Goal: Transaction & Acquisition: Purchase product/service

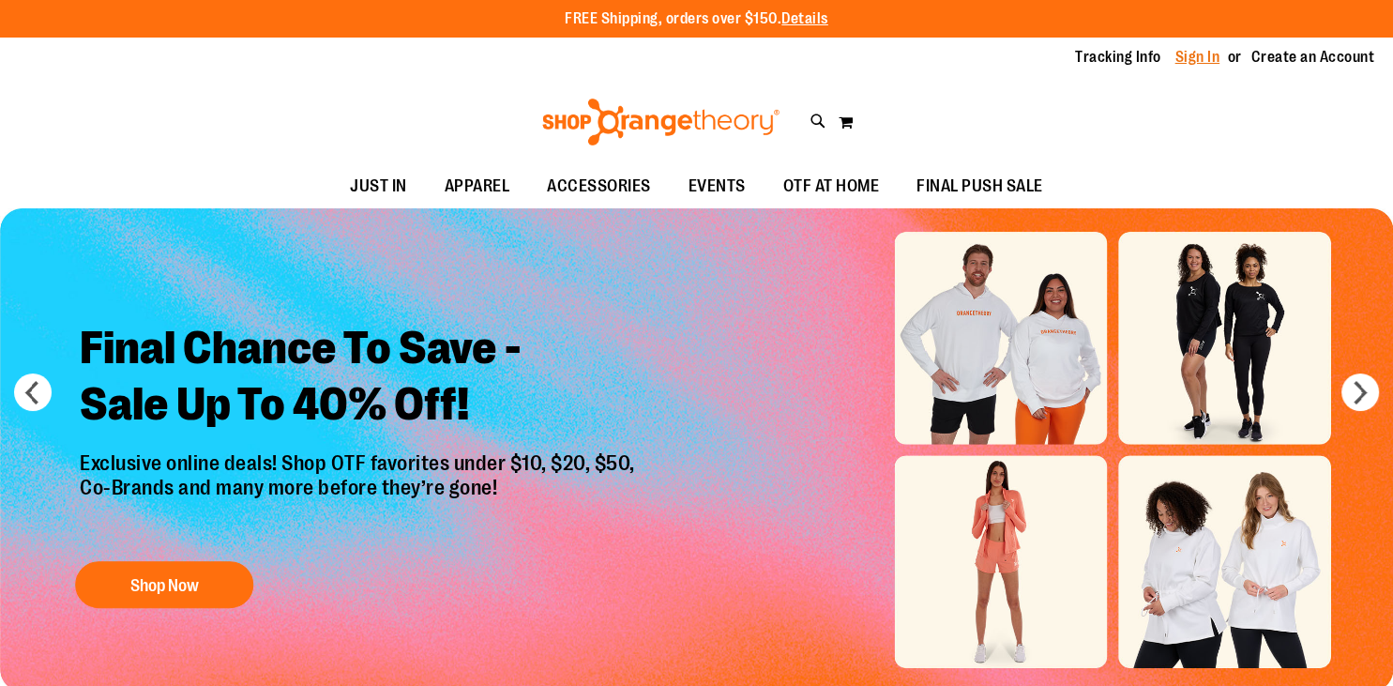
click at [1193, 61] on link "Sign In" at bounding box center [1197, 57] width 45 height 21
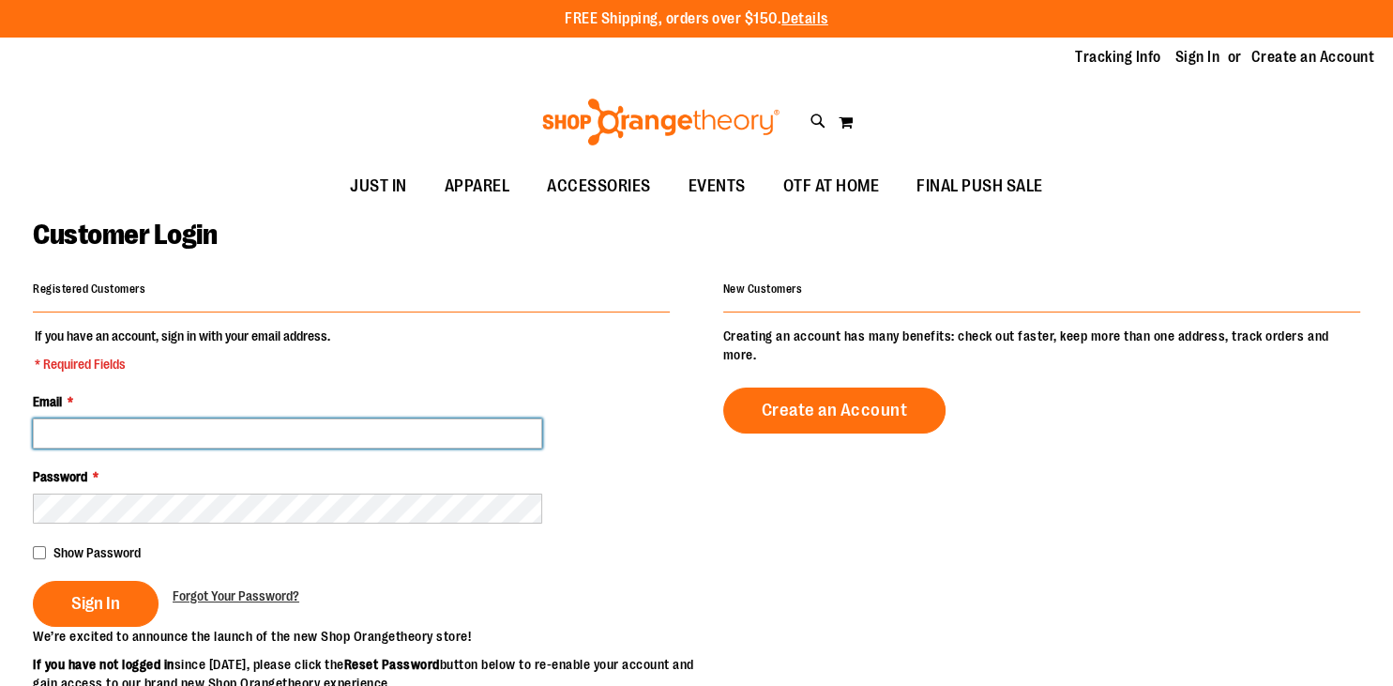
click at [198, 427] on input "Email *" at bounding box center [287, 433] width 509 height 30
type input "**********"
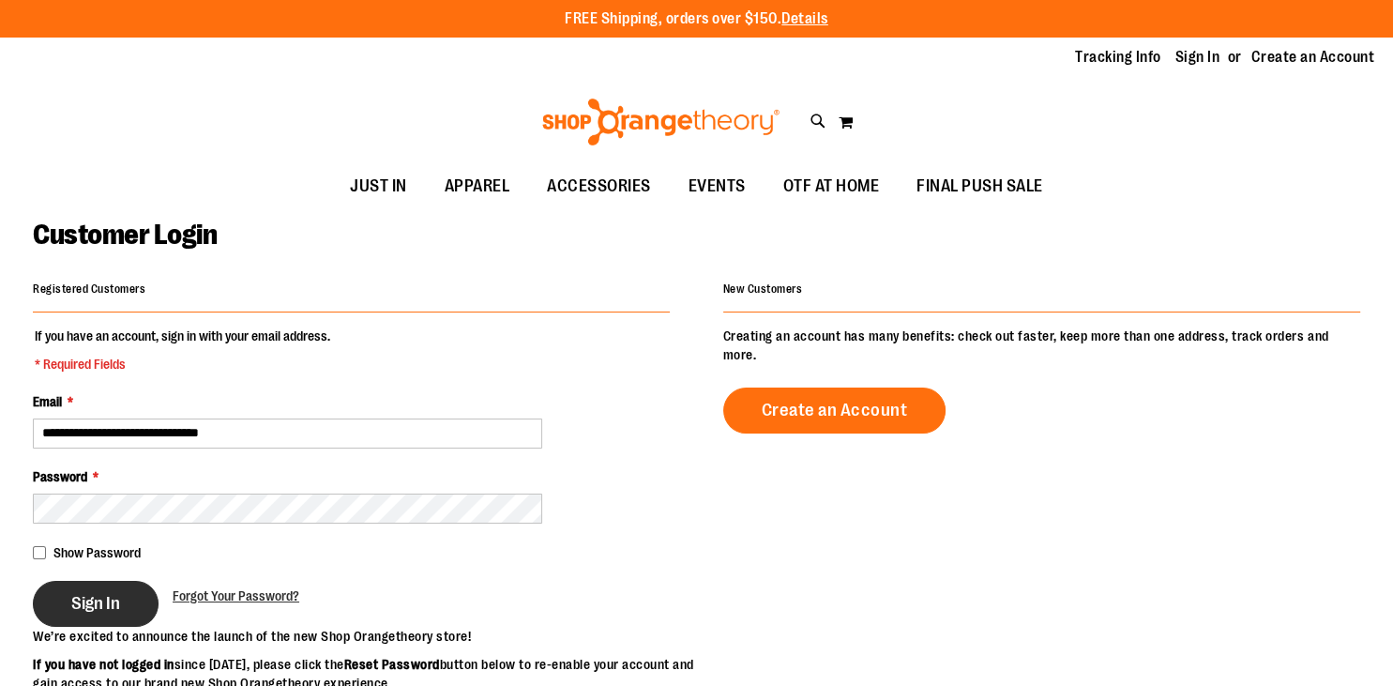
click at [97, 609] on span "Sign In" at bounding box center [95, 603] width 49 height 21
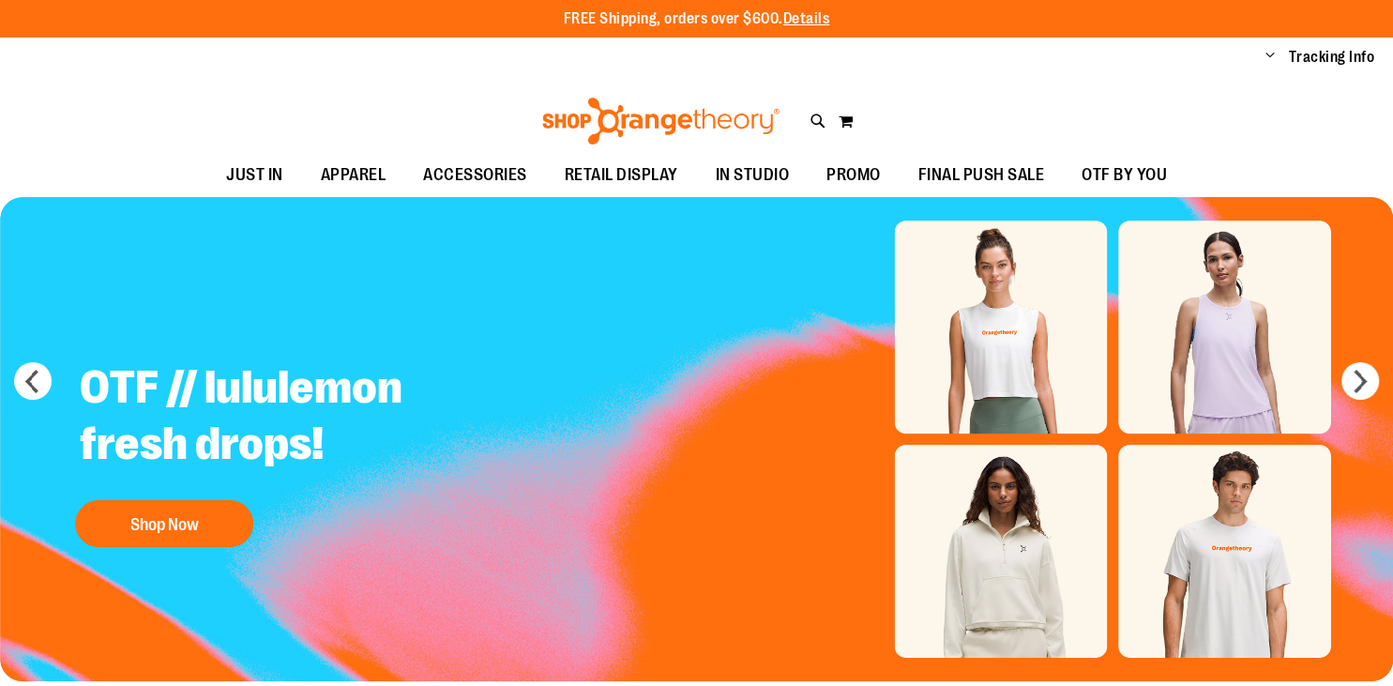
click at [979, 191] on span "FINAL PUSH SALE" at bounding box center [981, 175] width 127 height 42
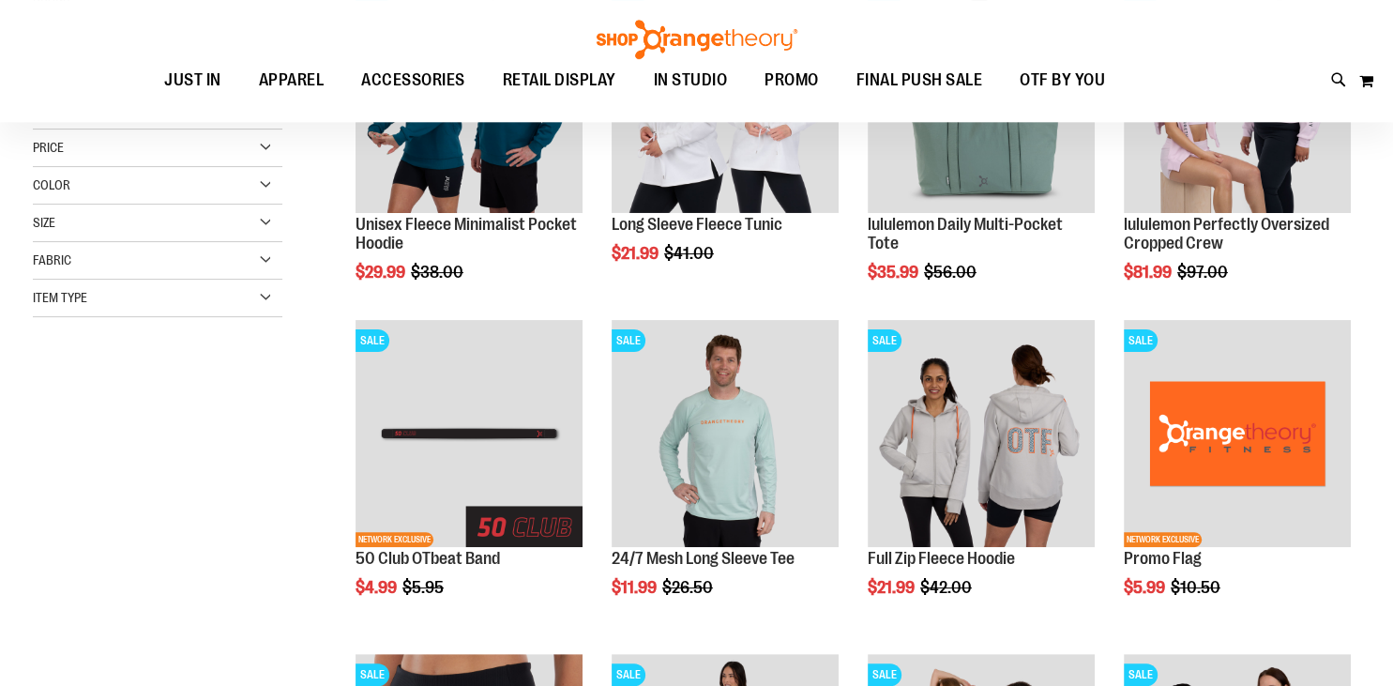
scroll to position [226, 0]
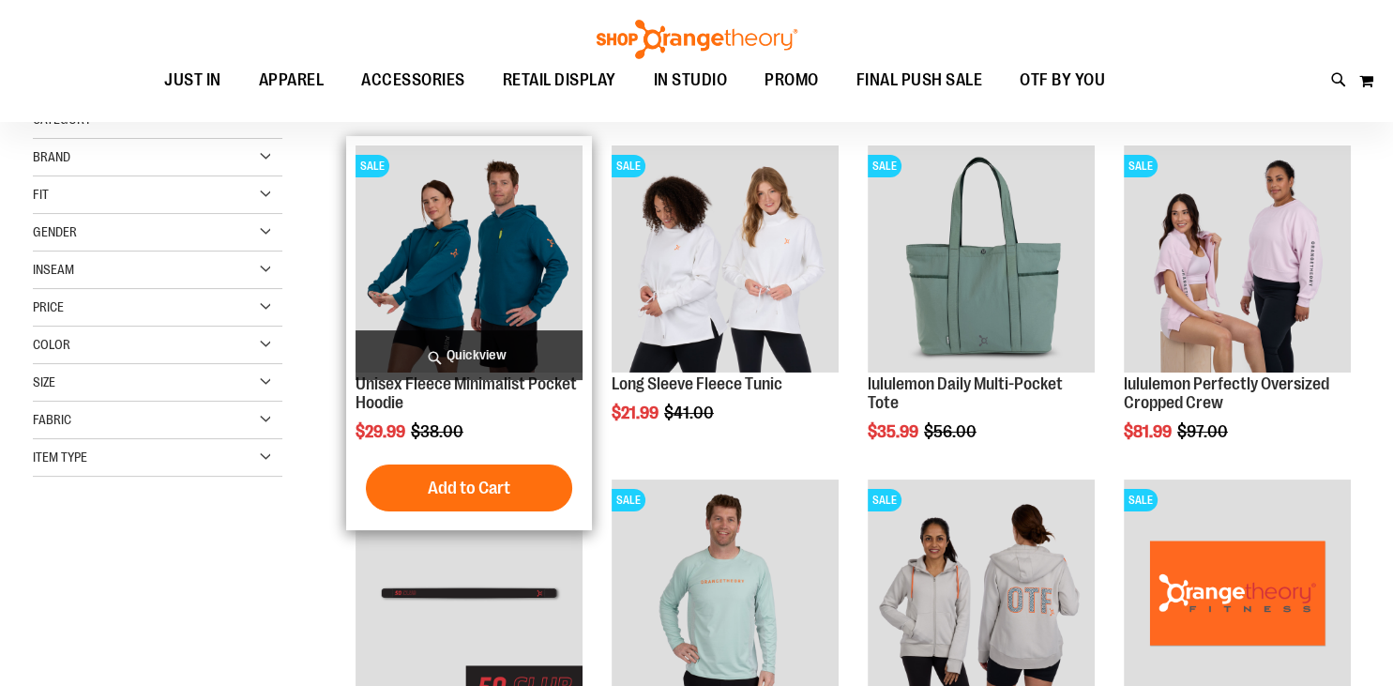
click at [520, 253] on img "product" at bounding box center [468, 258] width 227 height 227
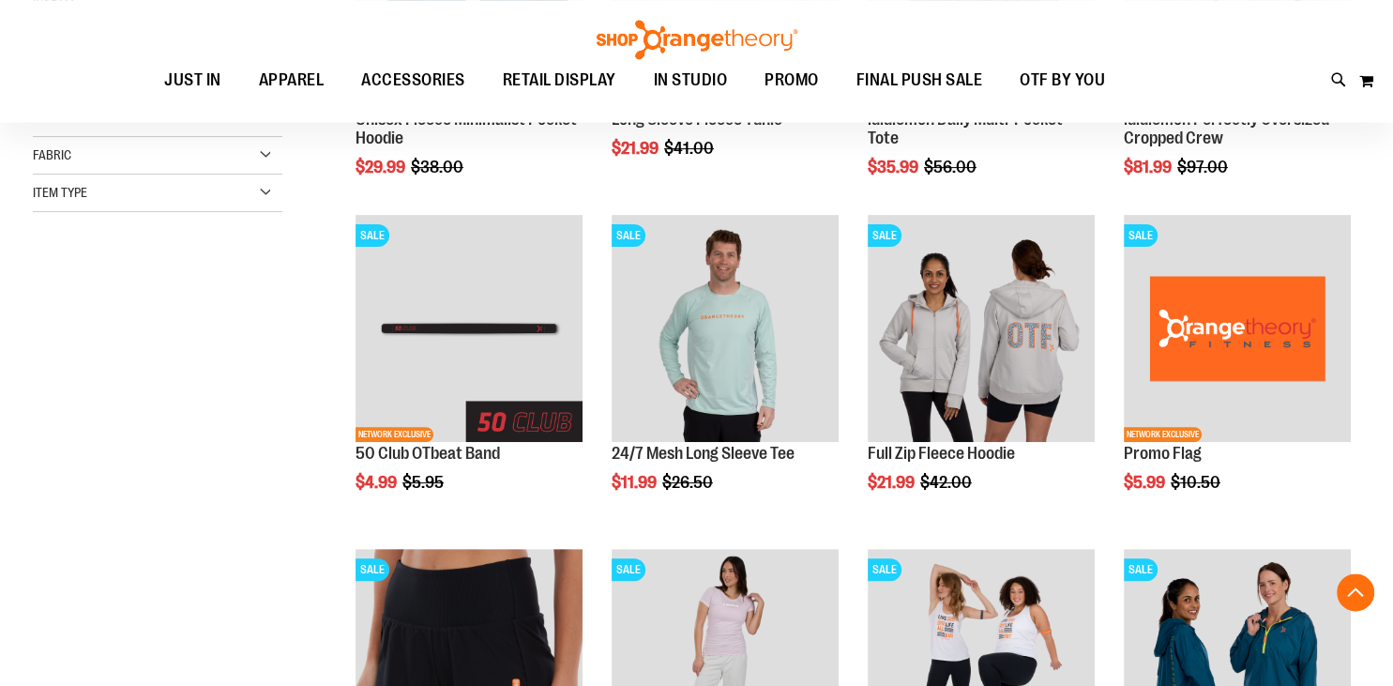
scroll to position [513, 0]
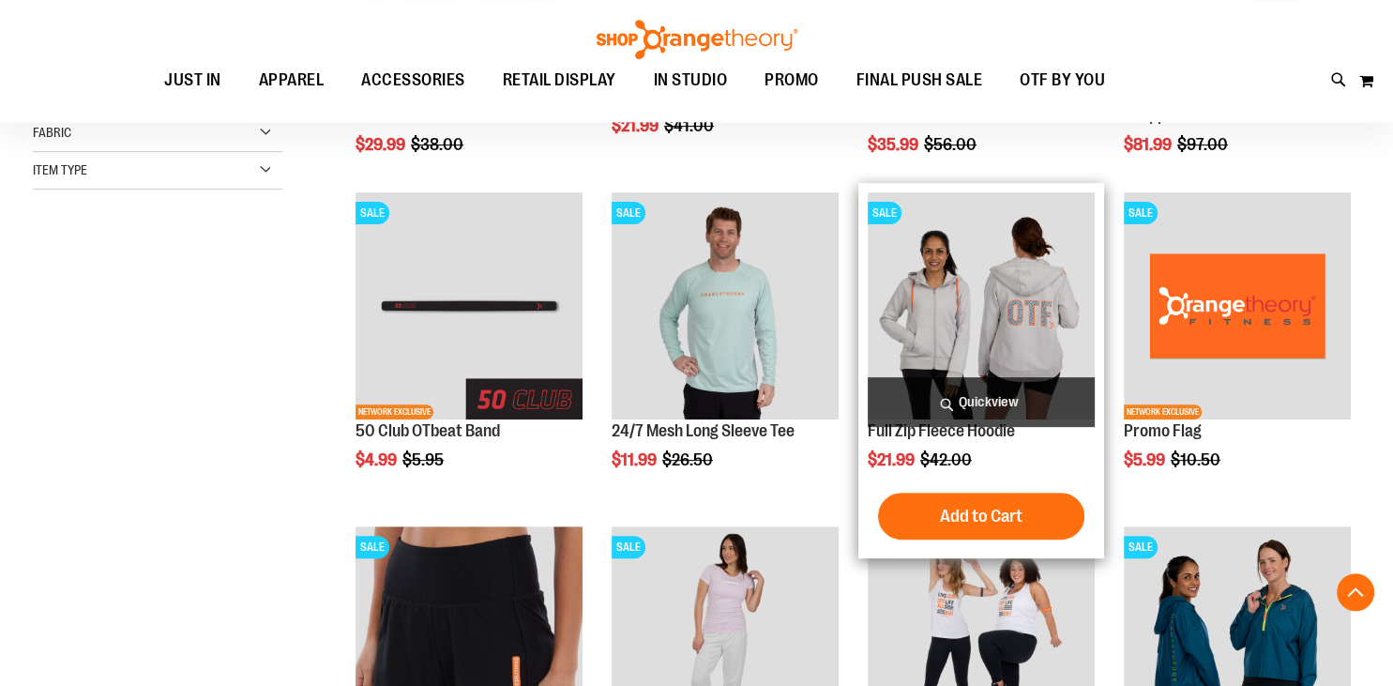
click at [975, 310] on img "product" at bounding box center [981, 305] width 227 height 227
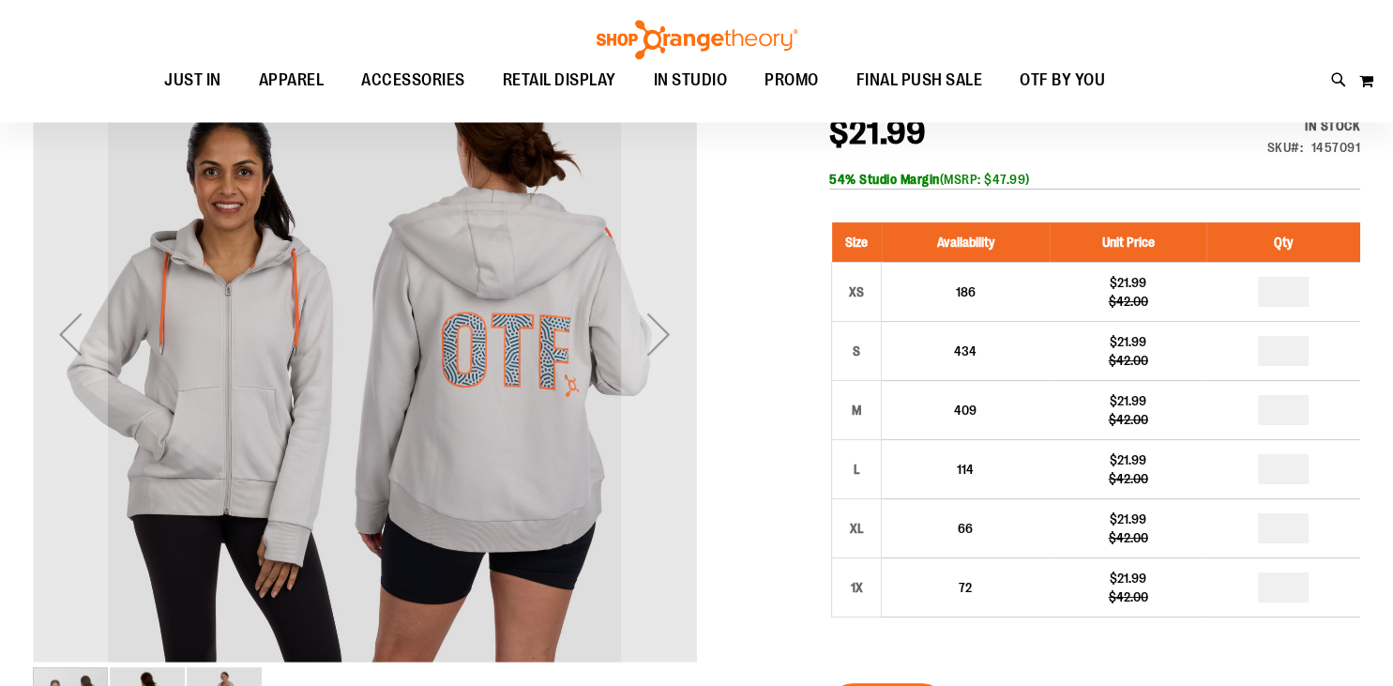
scroll to position [271, 0]
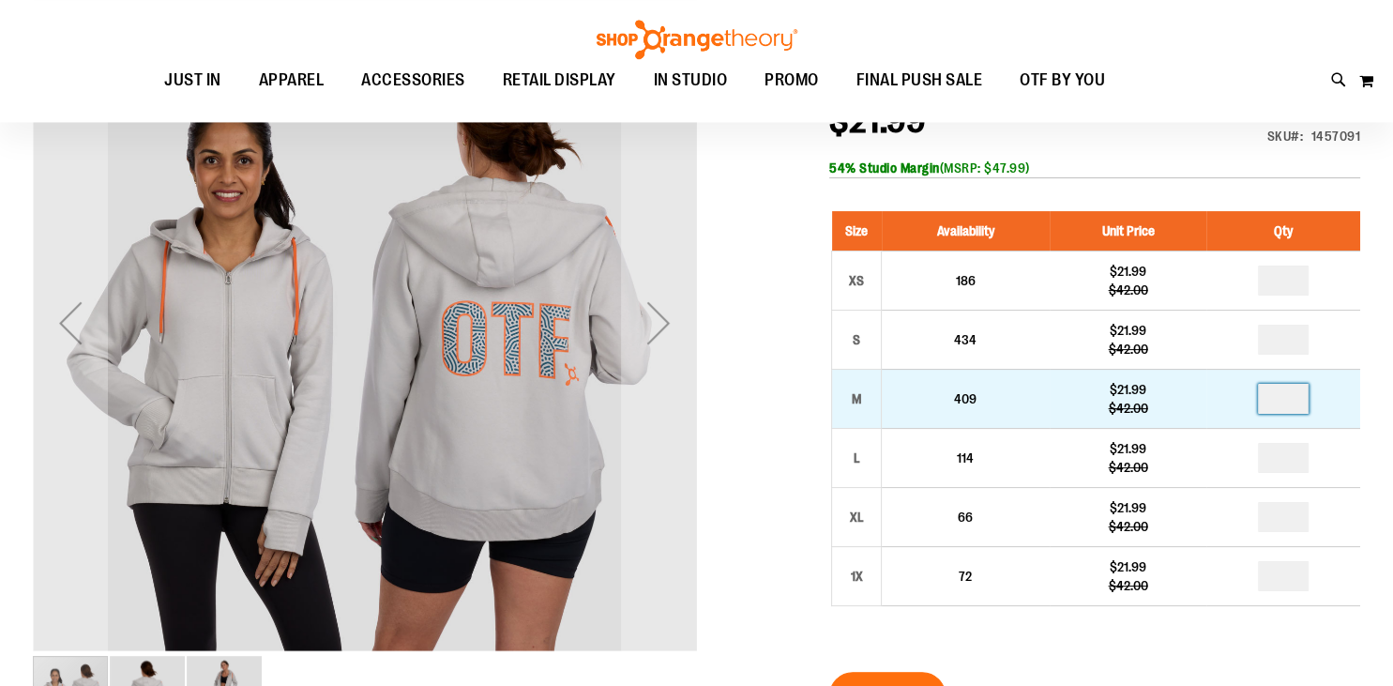
click at [1295, 403] on input "number" at bounding box center [1283, 399] width 51 height 30
type input "*"
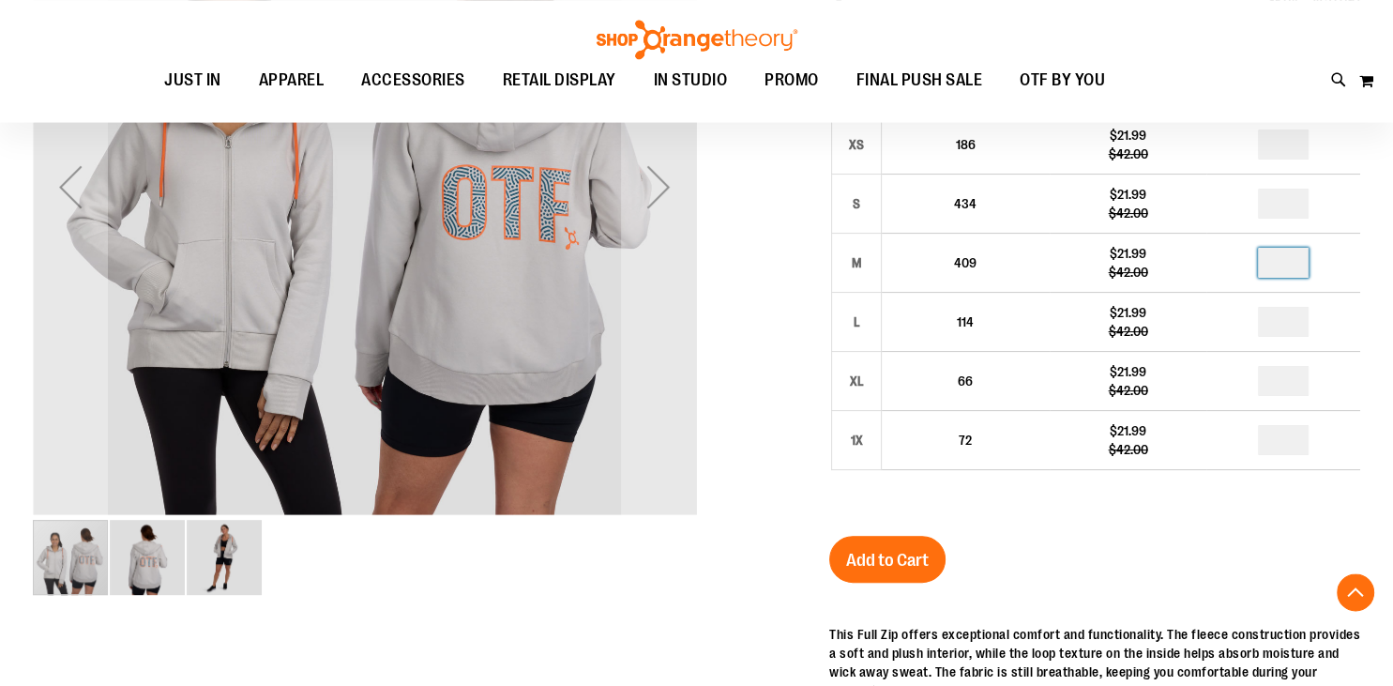
scroll to position [410, 0]
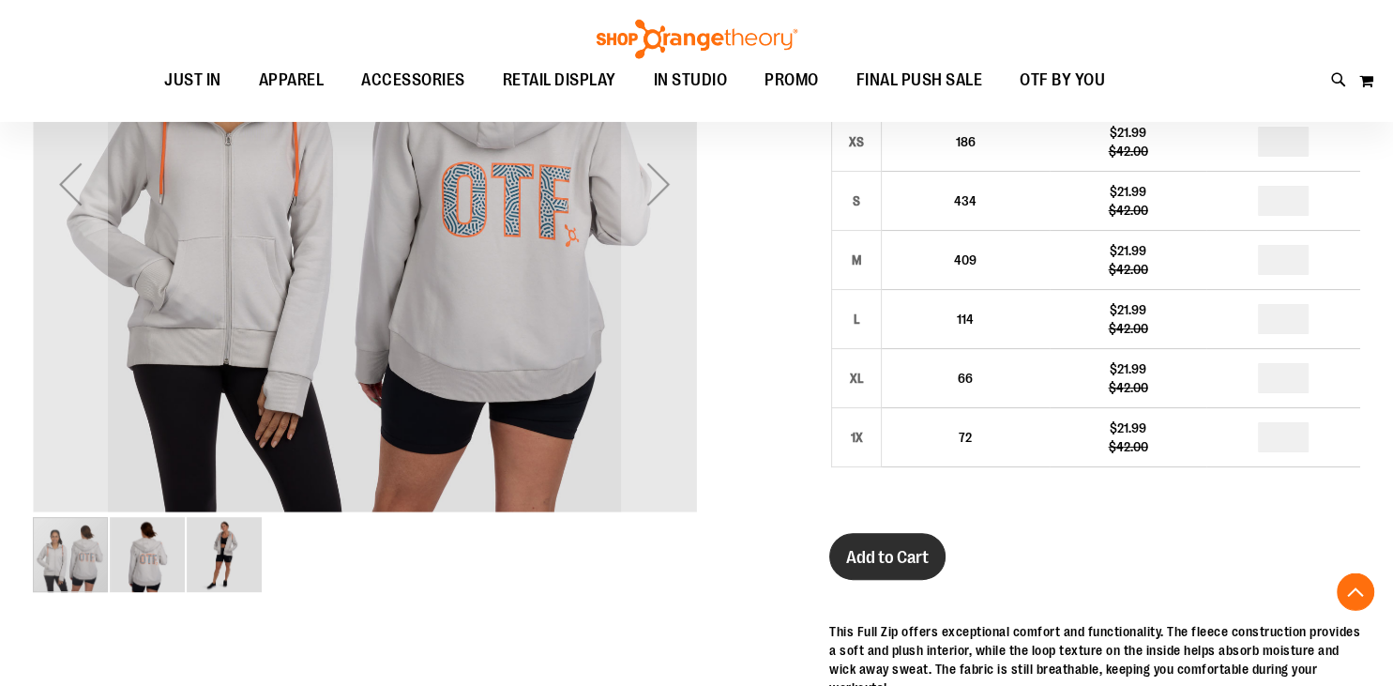
click at [865, 540] on button "Add to Cart" at bounding box center [887, 556] width 116 height 47
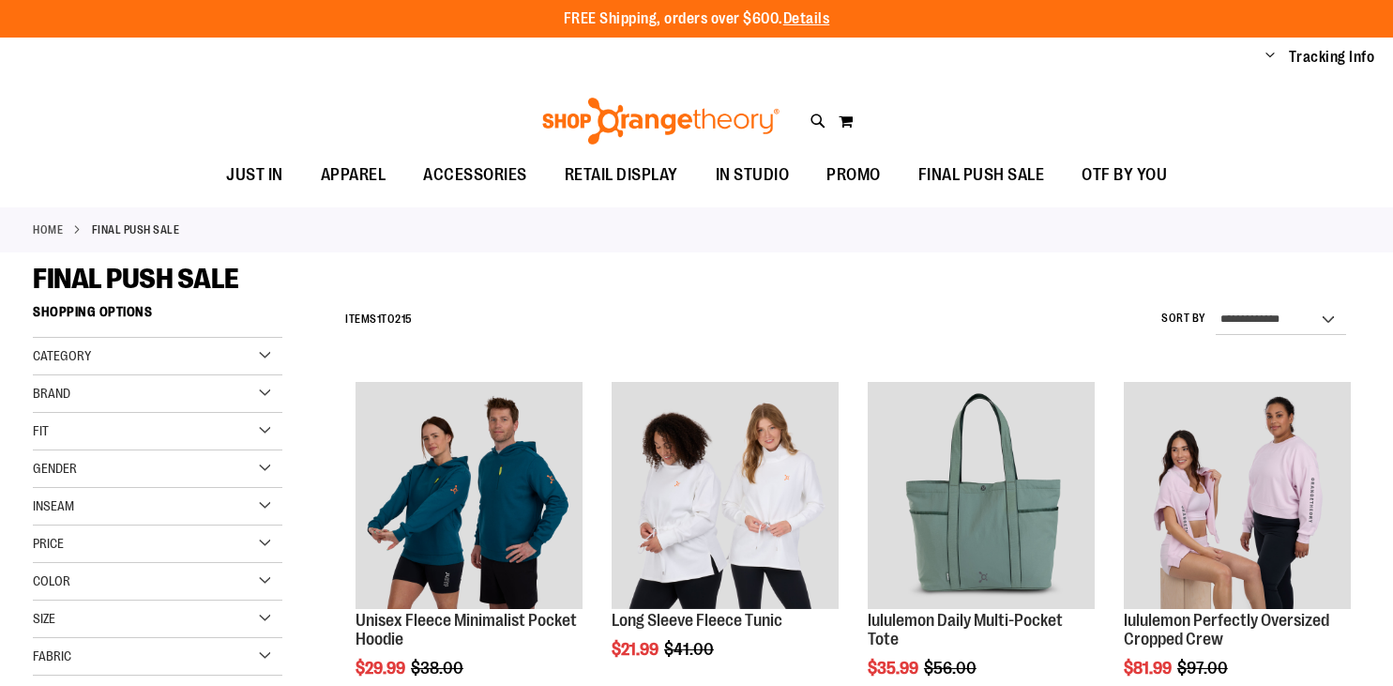
scroll to position [513, 0]
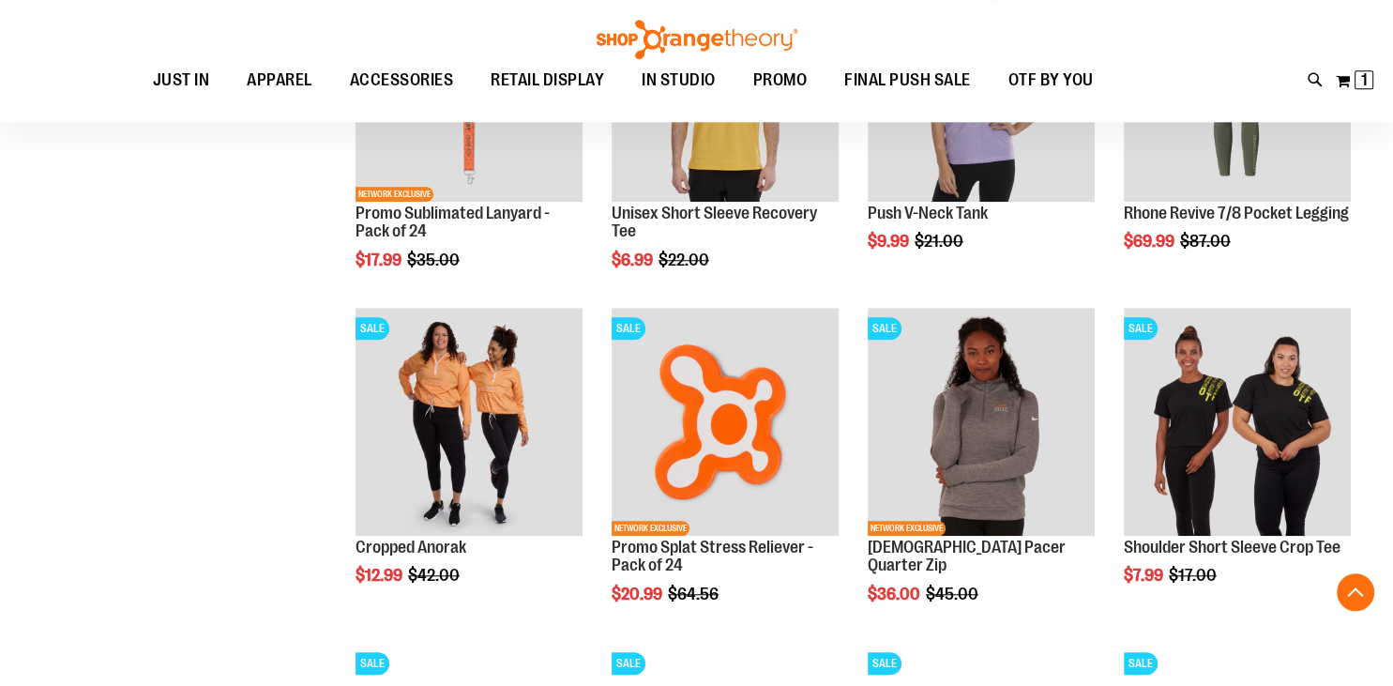
scroll to position [1413, 0]
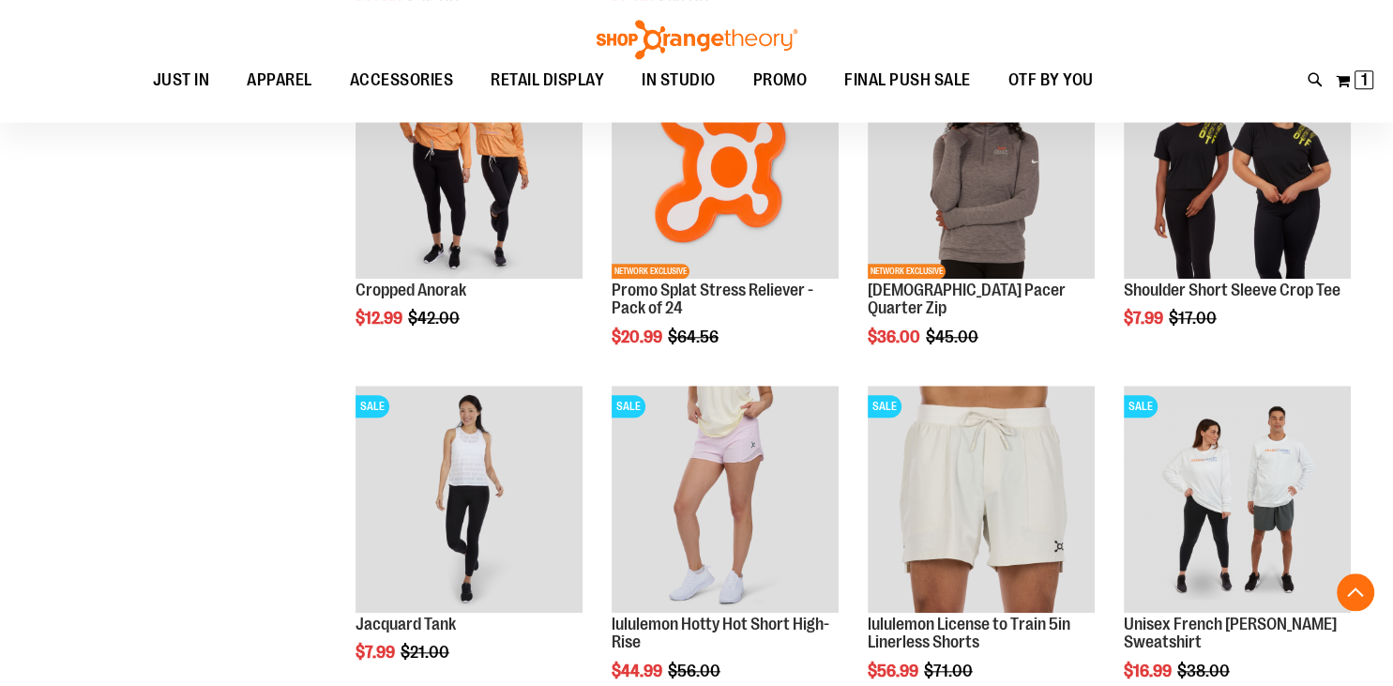
scroll to position [1675, 0]
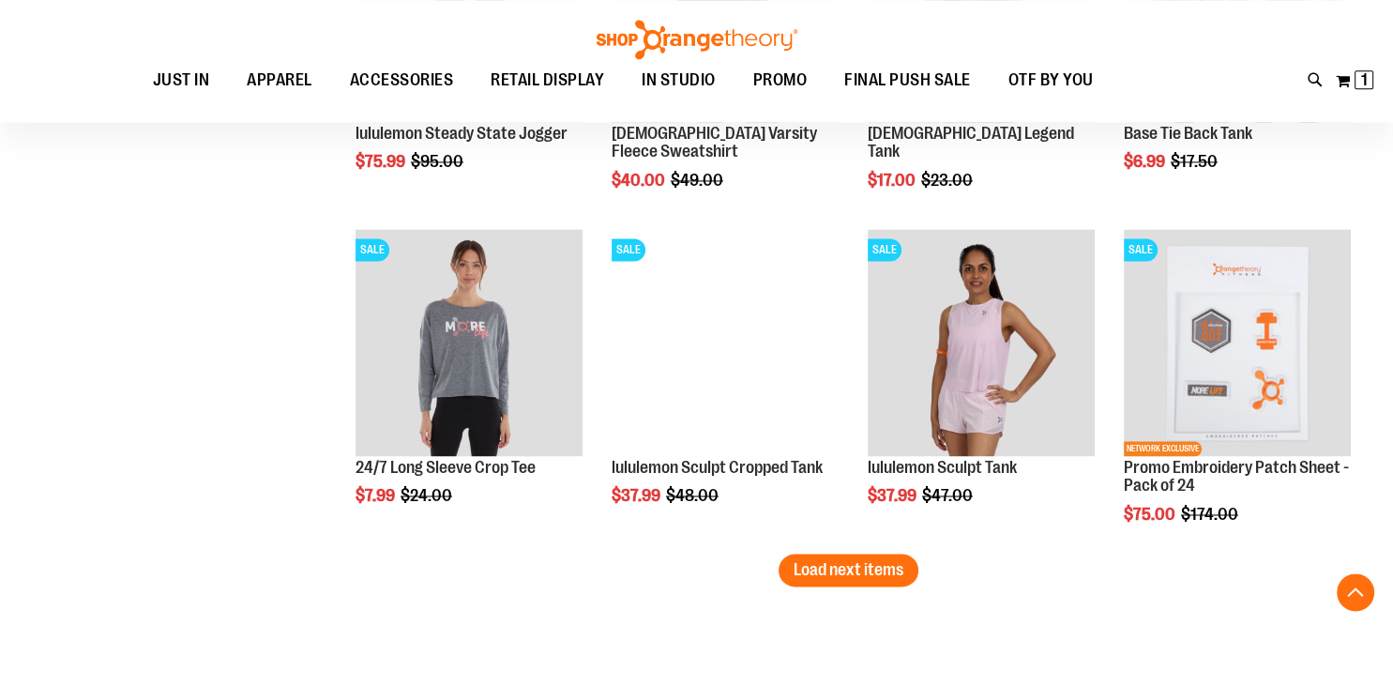
scroll to position [2836, 0]
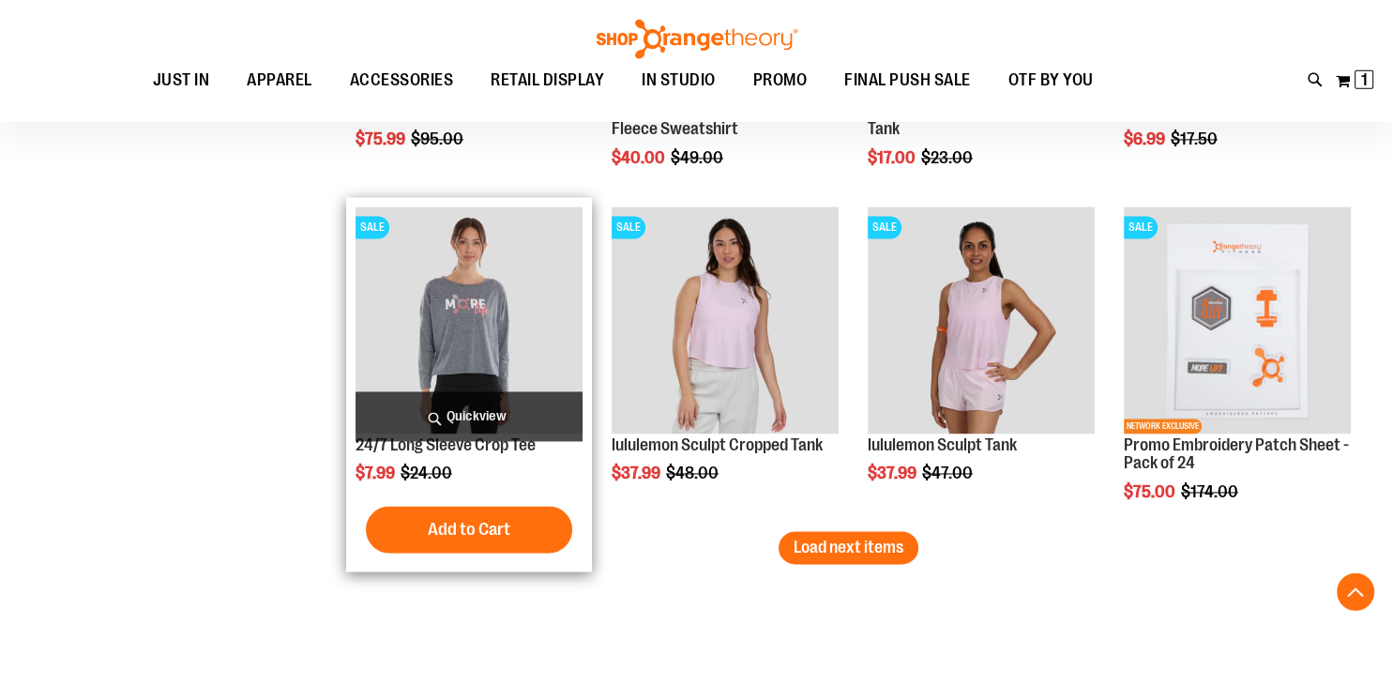
click at [483, 377] on img "product" at bounding box center [468, 320] width 227 height 227
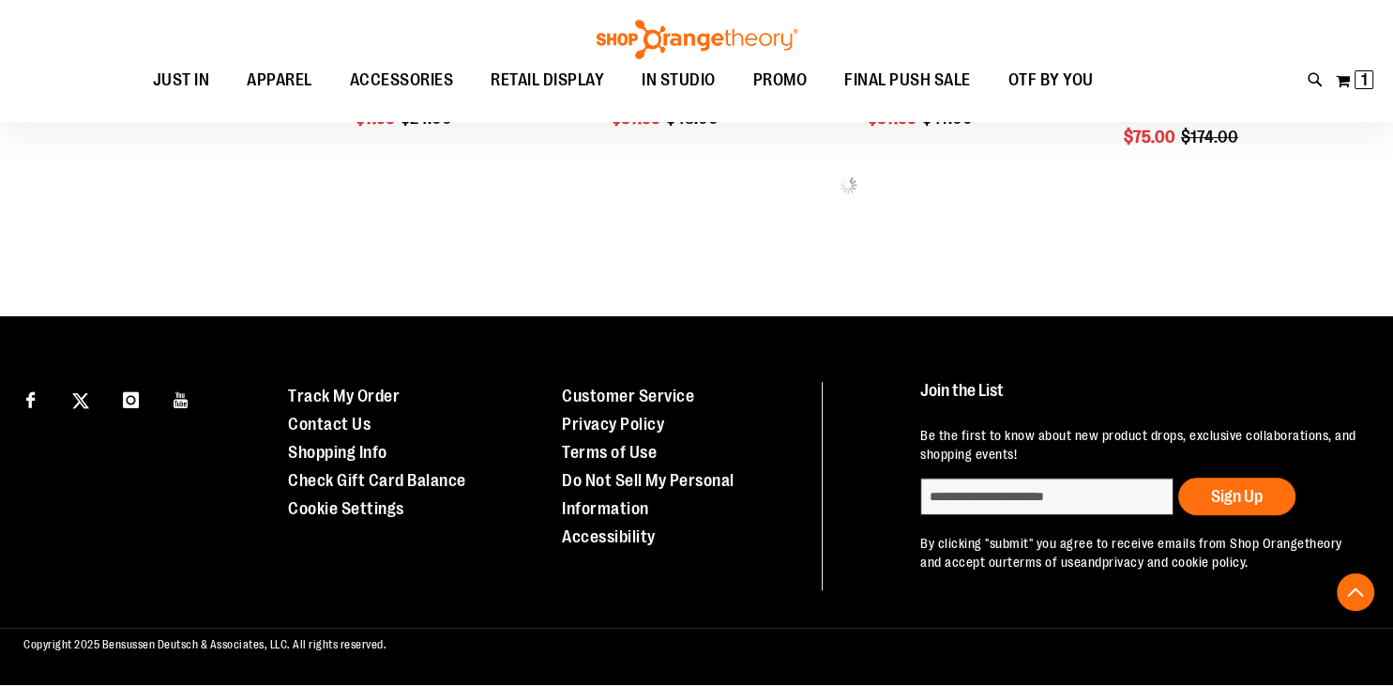
scroll to position [1009, 0]
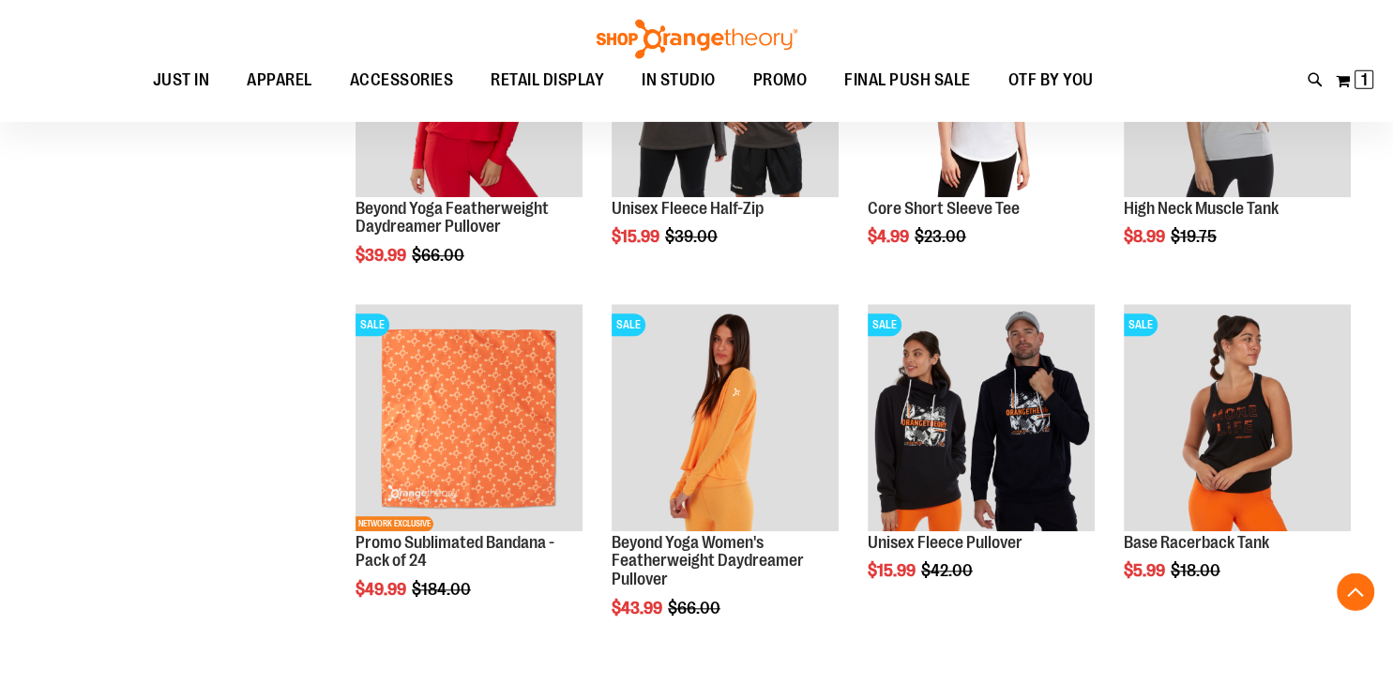
scroll to position [1674, 0]
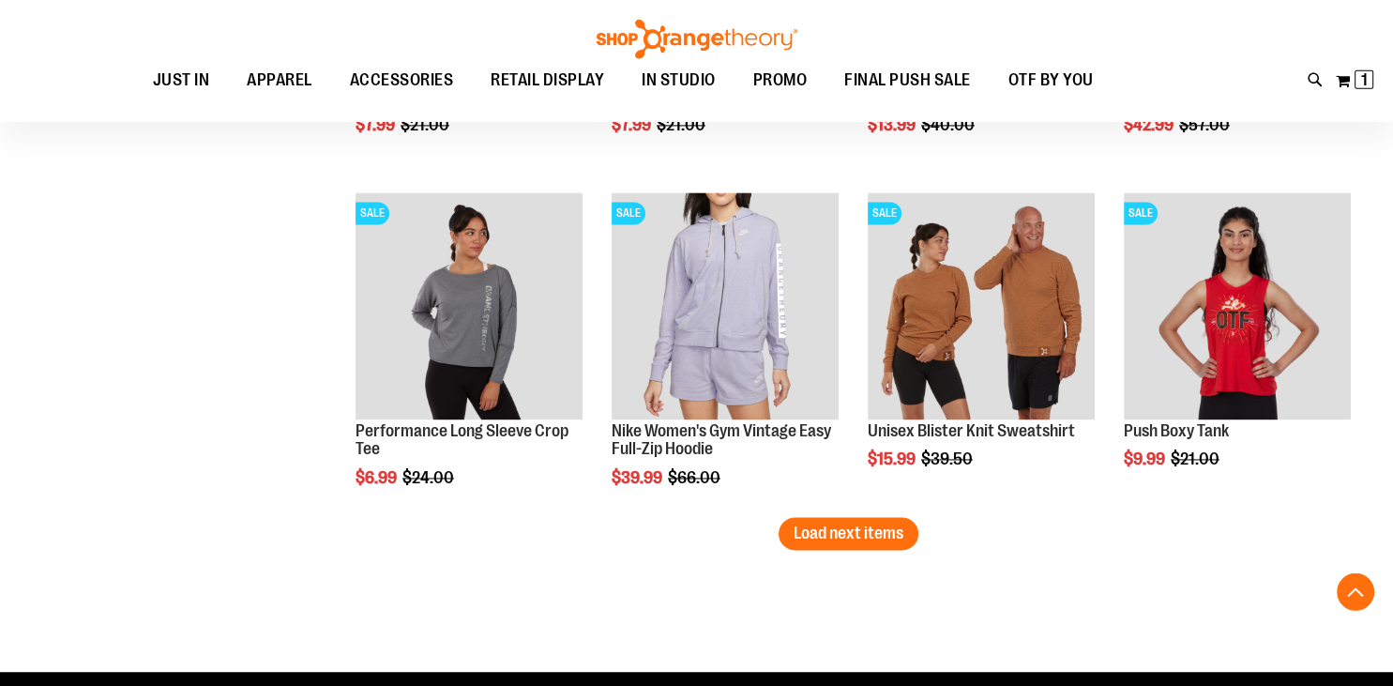
scroll to position [2571, 0]
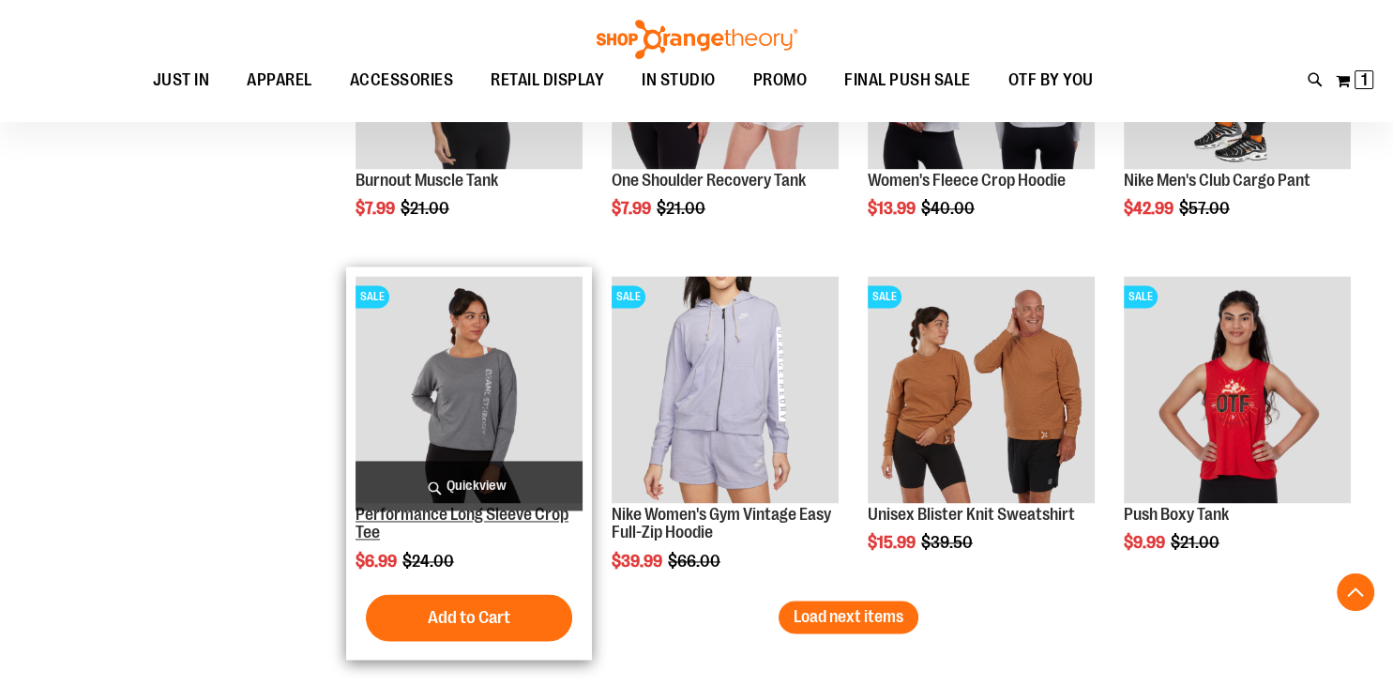
click at [491, 520] on link "Performance Long Sleeve Crop Tee" at bounding box center [461, 524] width 213 height 38
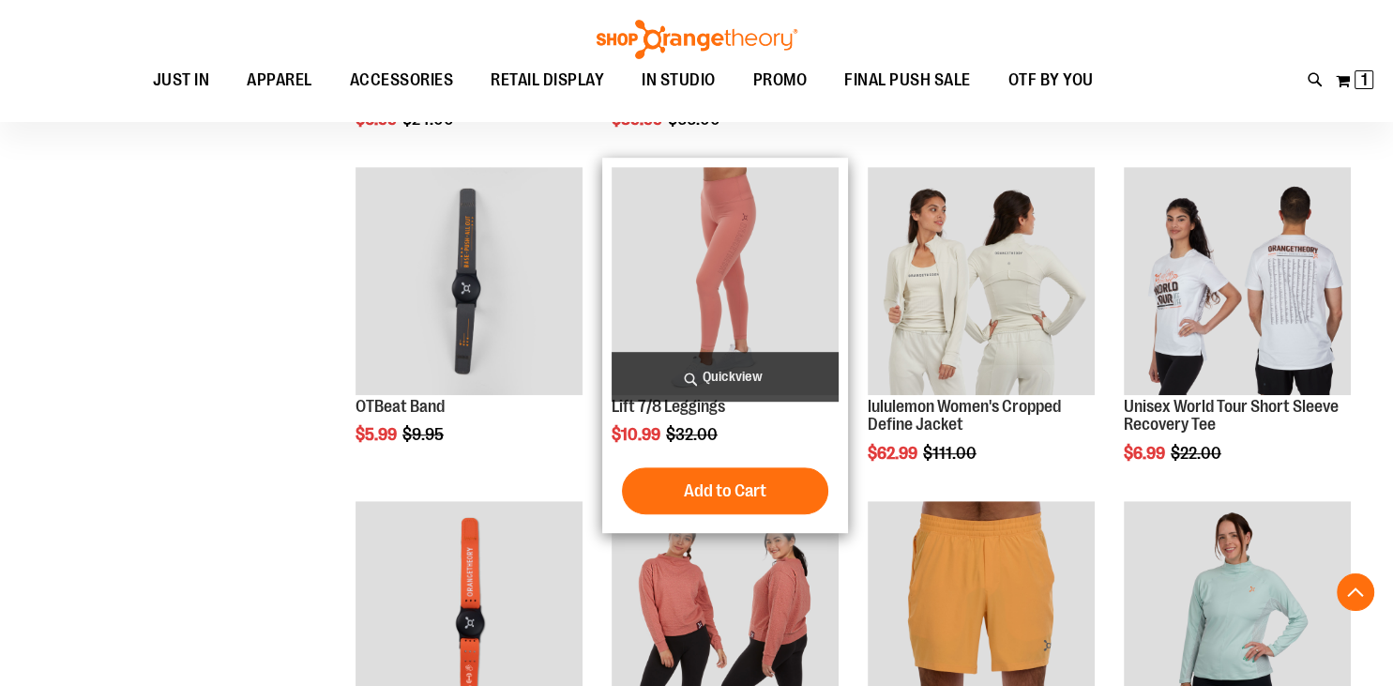
scroll to position [1009, 0]
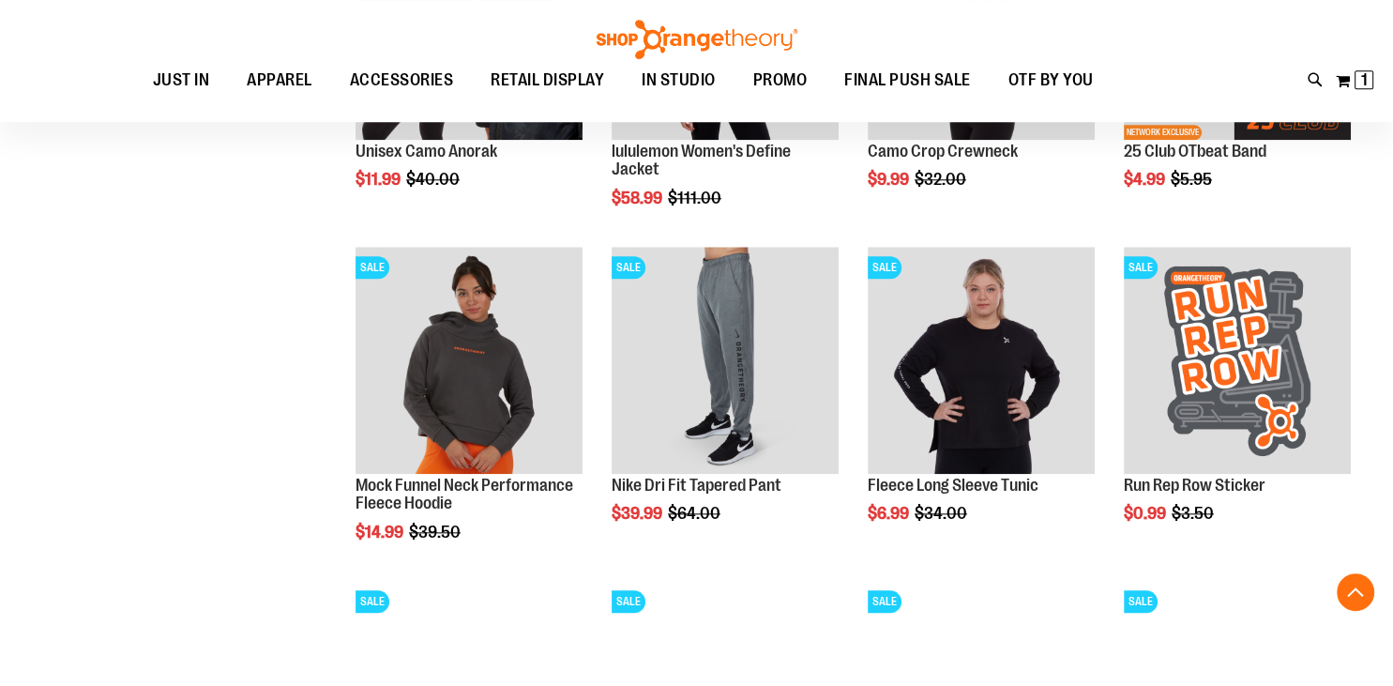
scroll to position [1936, 0]
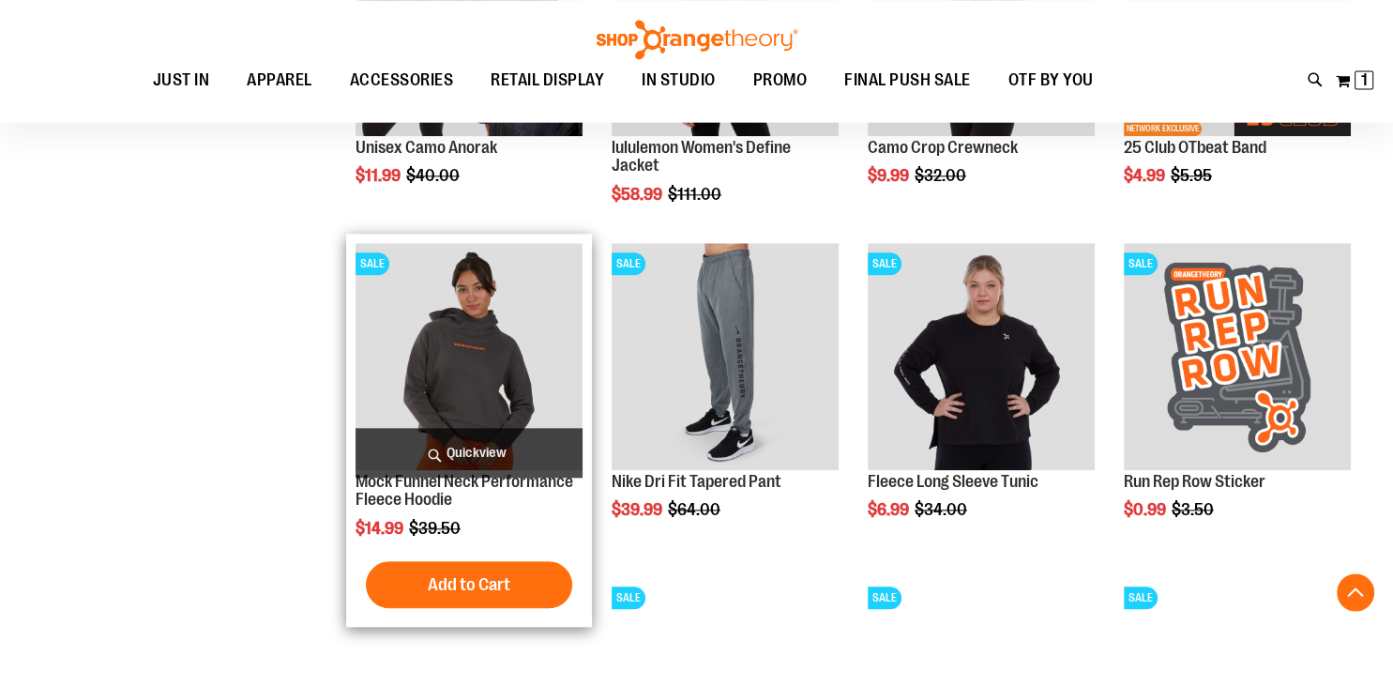
click at [476, 399] on img "product" at bounding box center [468, 356] width 227 height 227
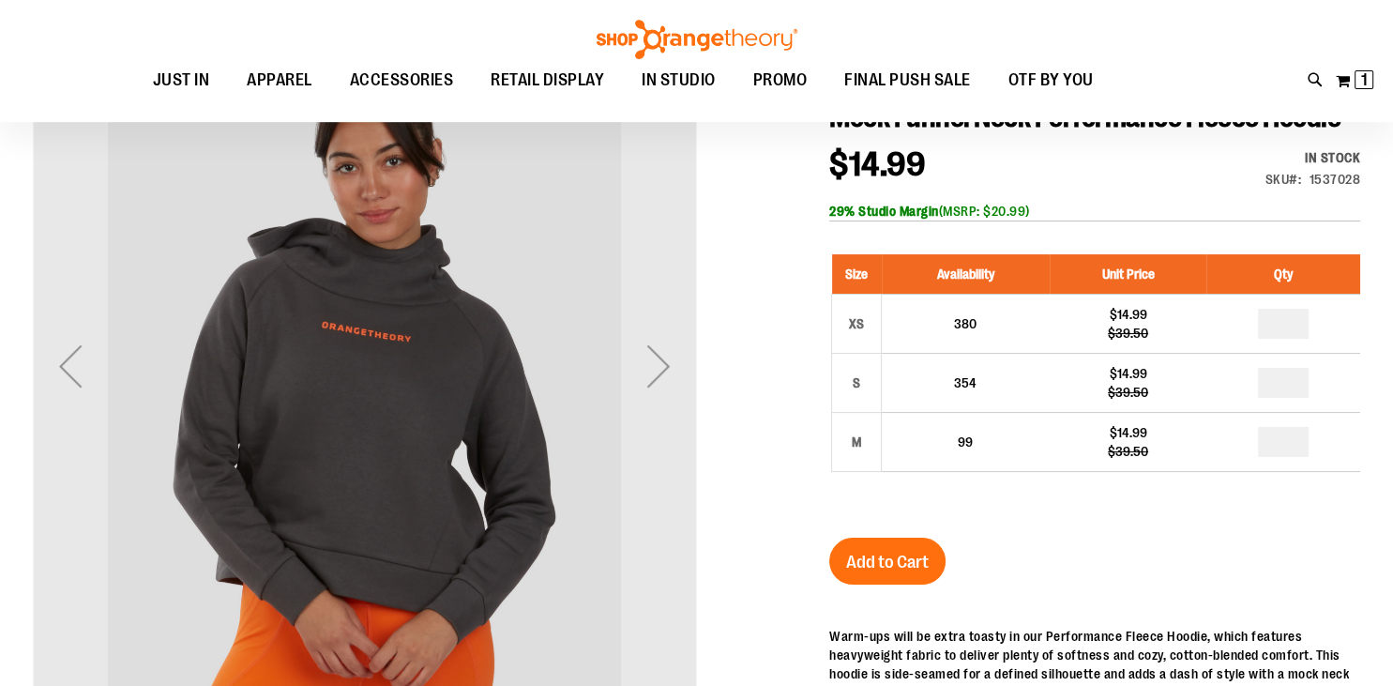
scroll to position [230, 0]
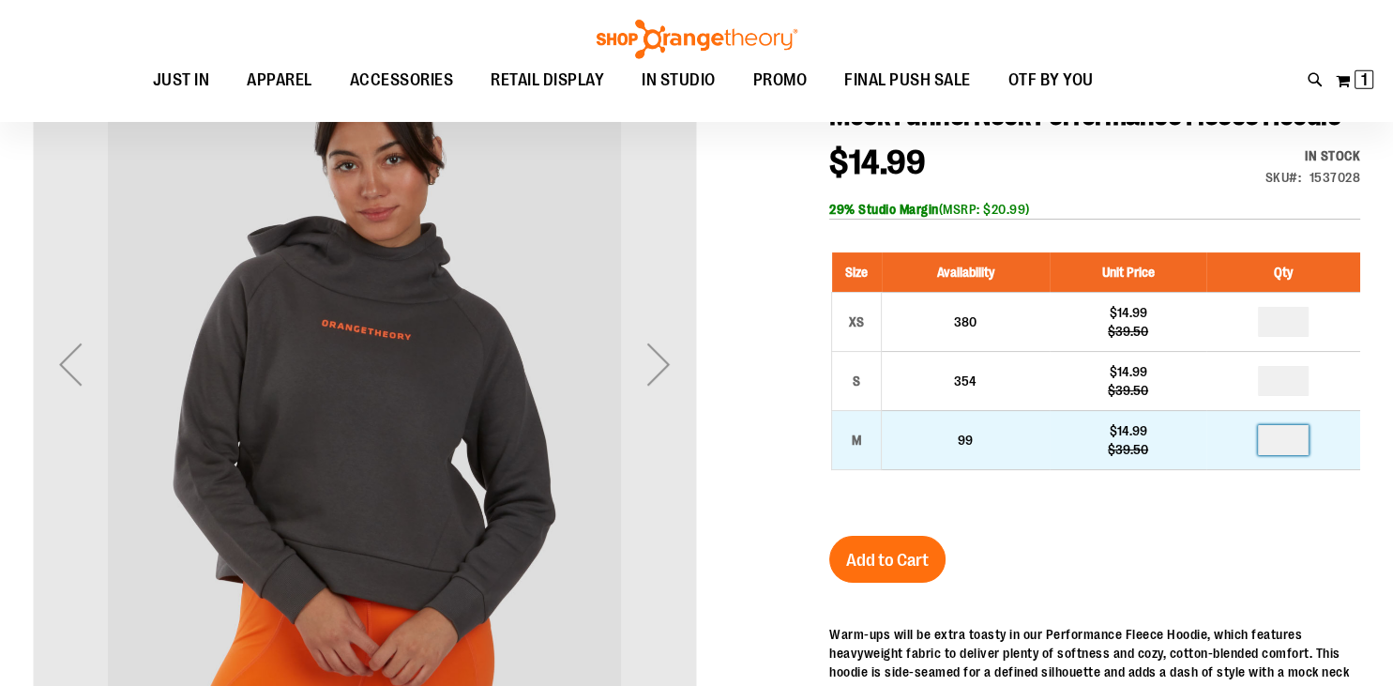
click at [1296, 455] on input "number" at bounding box center [1283, 440] width 51 height 30
type input "*"
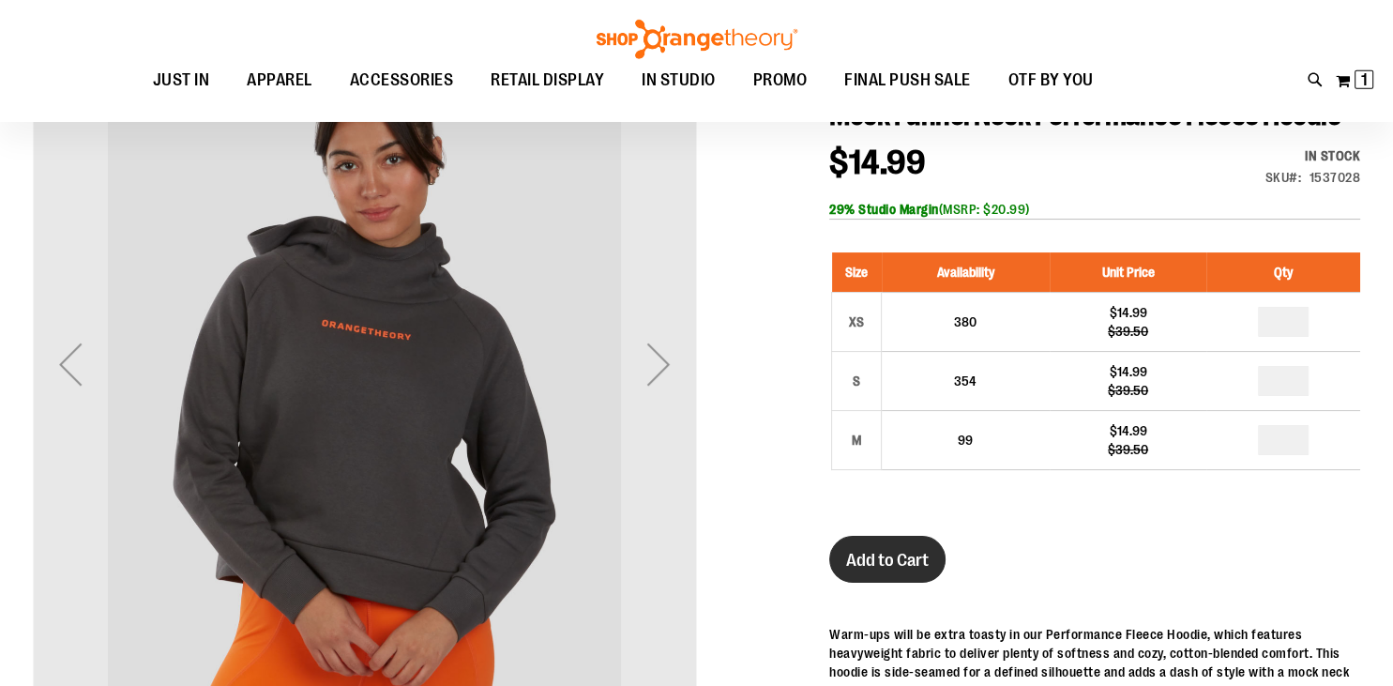
click at [872, 570] on span "Add to Cart" at bounding box center [887, 560] width 83 height 21
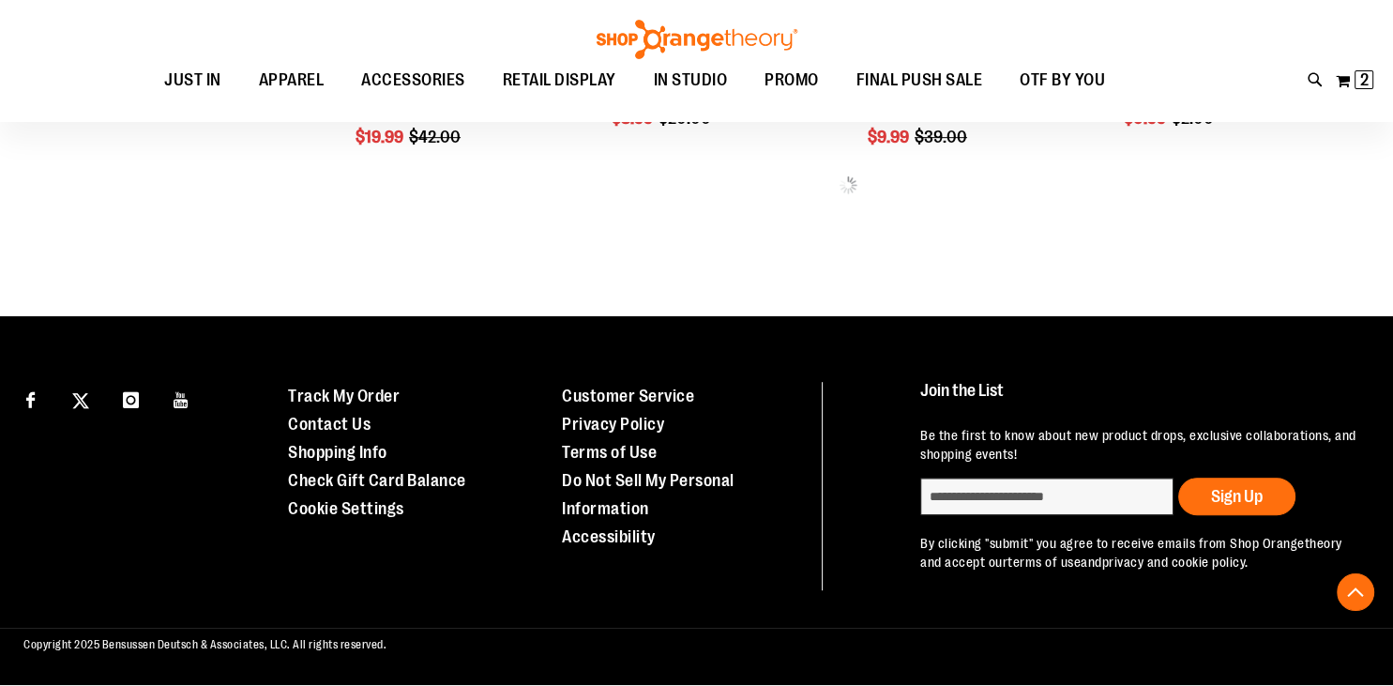
scroll to position [1009, 0]
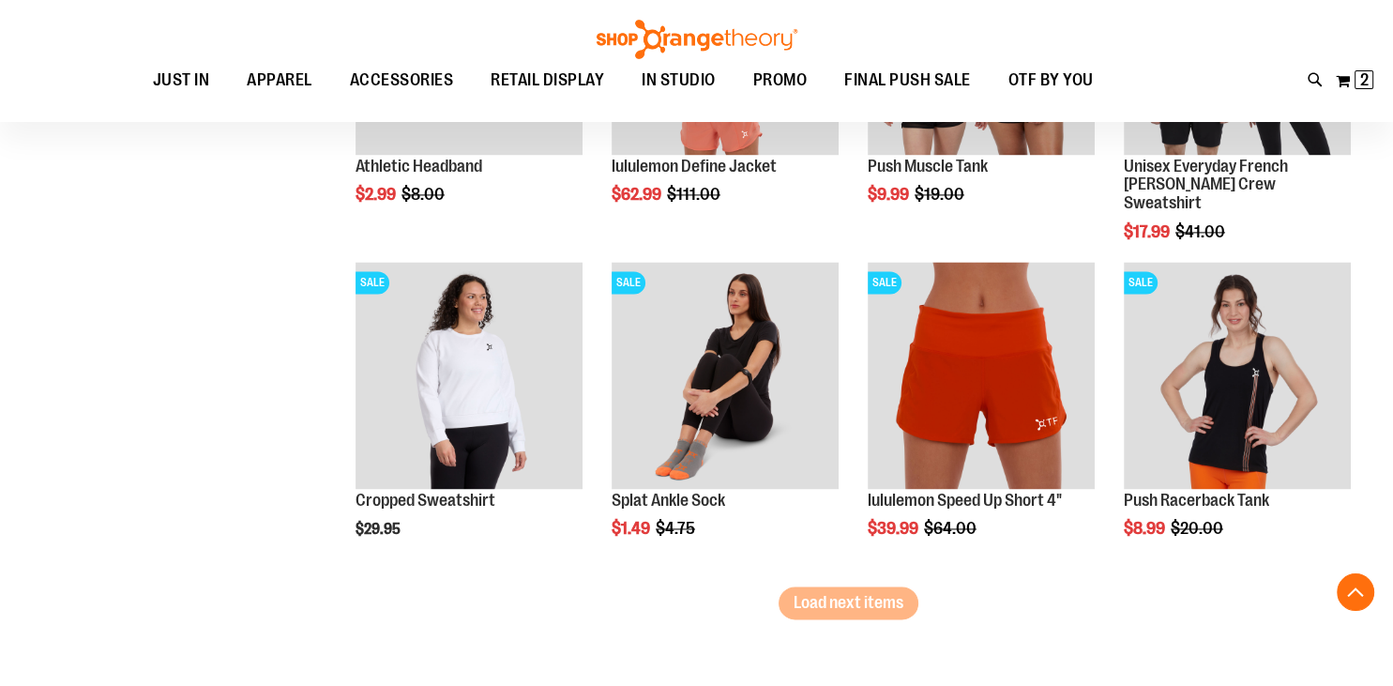
scroll to position [2618, 0]
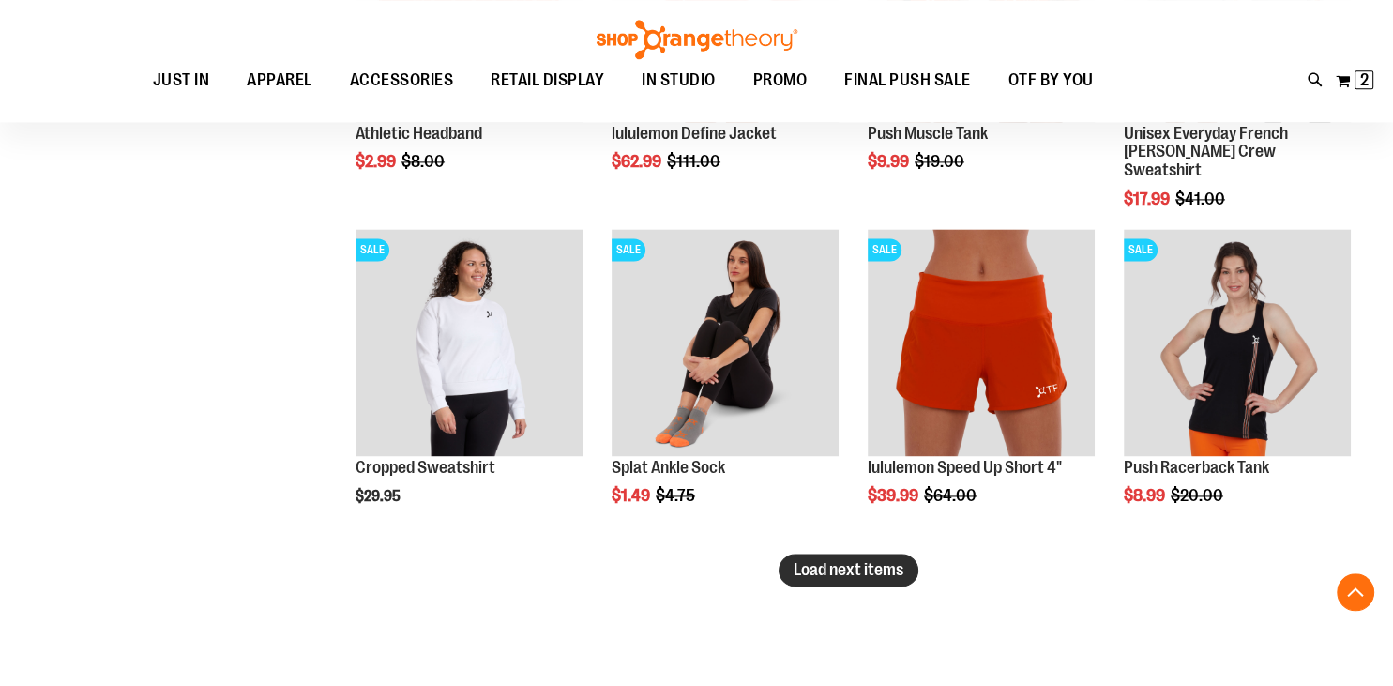
click at [831, 577] on span "Load next items" at bounding box center [849, 569] width 110 height 19
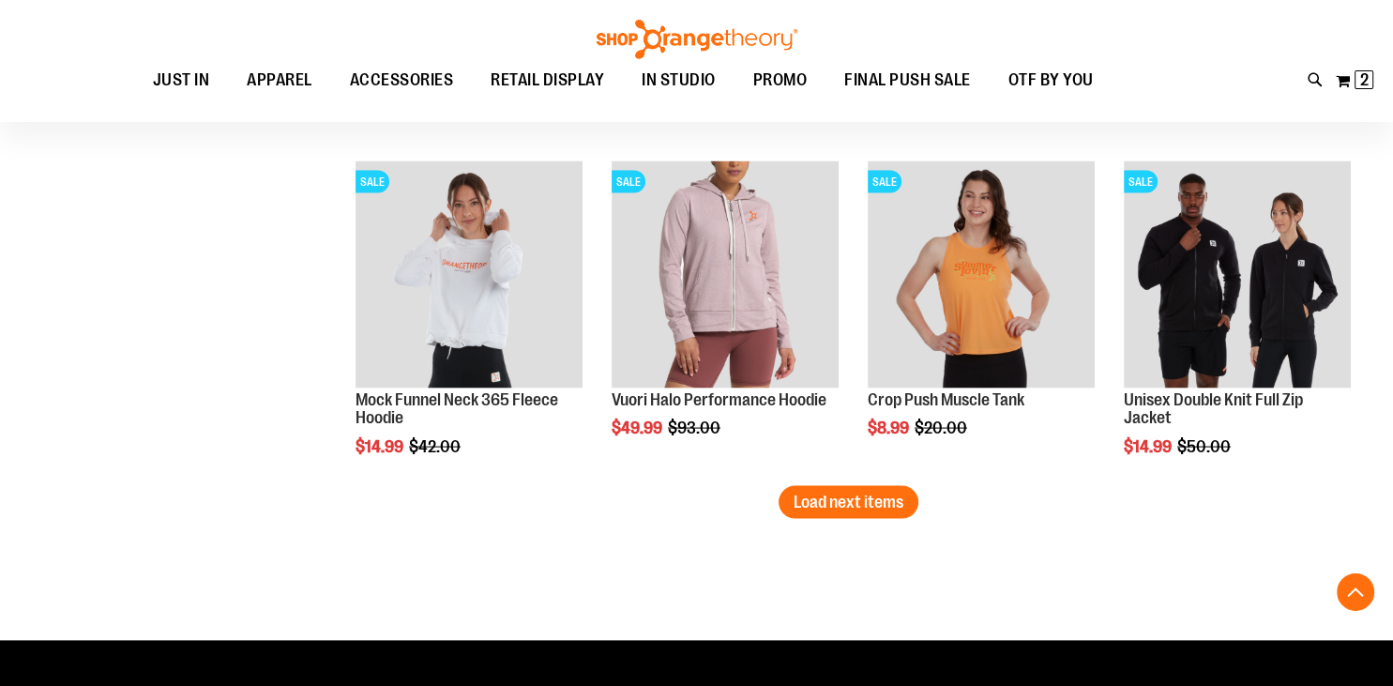
scroll to position [3724, 0]
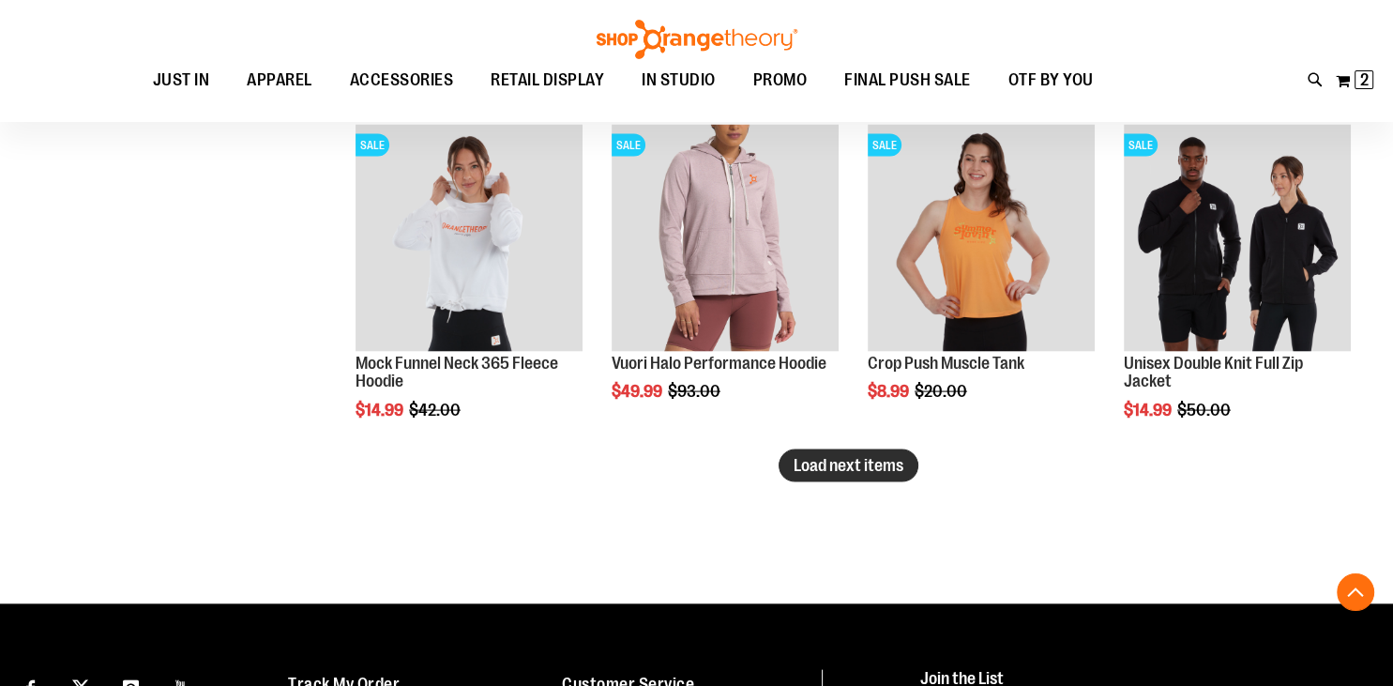
click at [832, 461] on span "Load next items" at bounding box center [849, 465] width 110 height 19
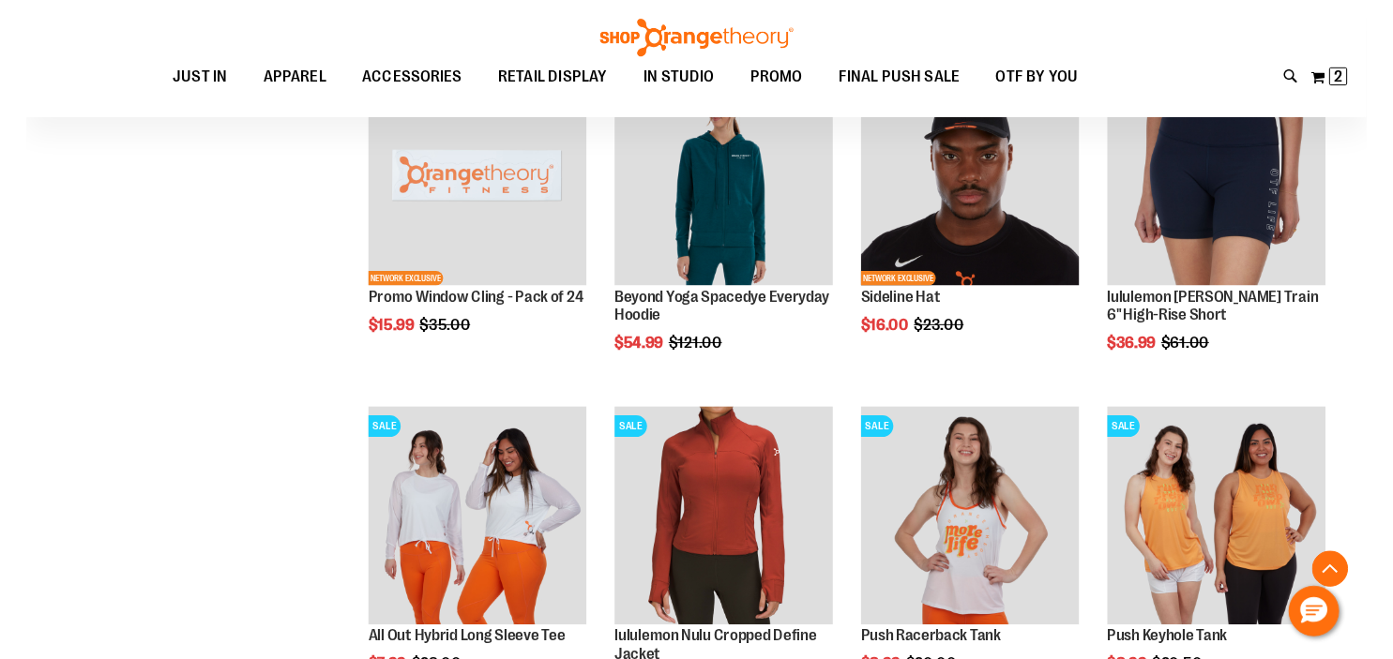
scroll to position [4353, 0]
